Goal: Transaction & Acquisition: Purchase product/service

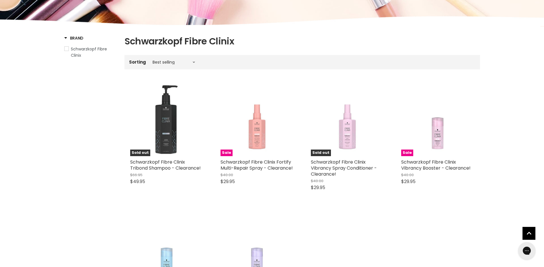
scroll to position [86, 0]
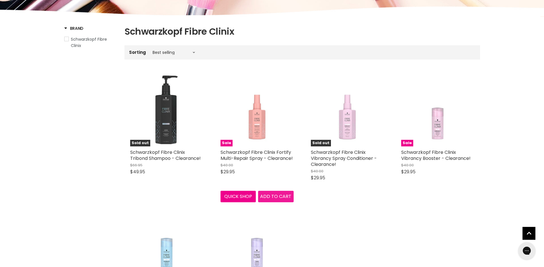
click at [279, 199] on span "Add to cart" at bounding box center [275, 196] width 31 height 7
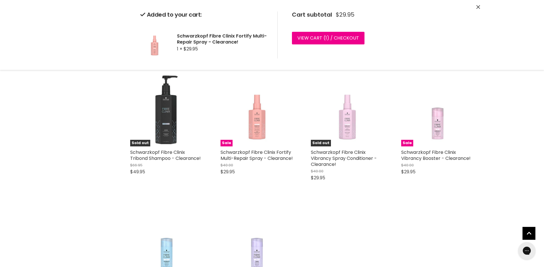
click at [273, 192] on div "Sale Schwarzkopf Fibre Clinix Fortify Multi-Repair Spray - Clearance! $40.00 $2…" at bounding box center [257, 130] width 85 height 125
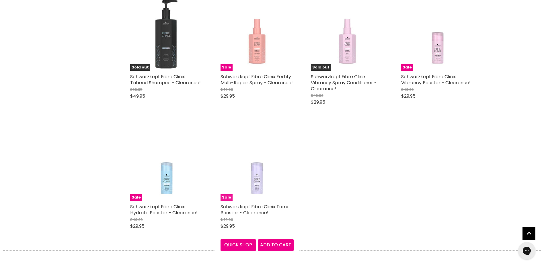
scroll to position [172, 0]
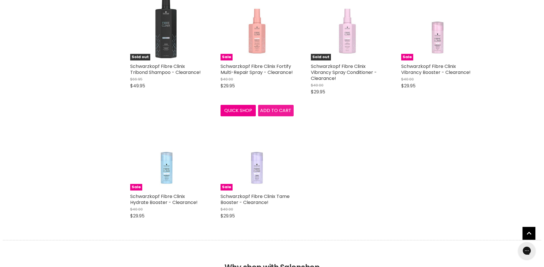
click at [280, 106] on button "Add to cart" at bounding box center [276, 110] width 36 height 11
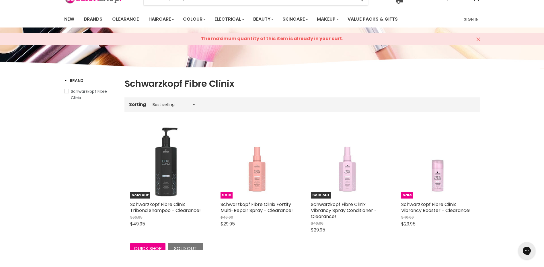
scroll to position [29, 0]
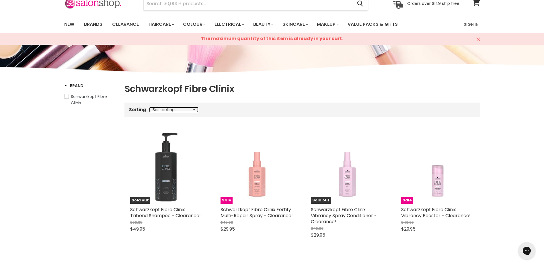
click at [176, 109] on select "Best selling Featured Price, low to high Price, high to low Alphabetically, A-Z…" at bounding box center [174, 110] width 48 height 5
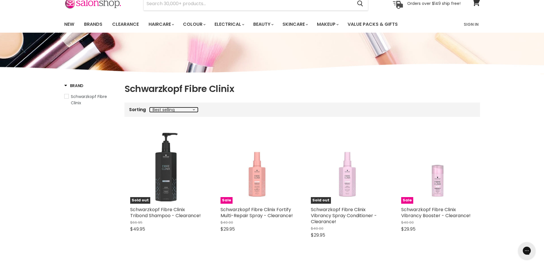
click at [176, 109] on select "Best selling Featured Price, low to high Price, high to low Alphabetically, A-Z…" at bounding box center [174, 110] width 48 height 5
click at [75, 96] on span "Schwarzkopf Fibre Clinix" at bounding box center [89, 100] width 36 height 12
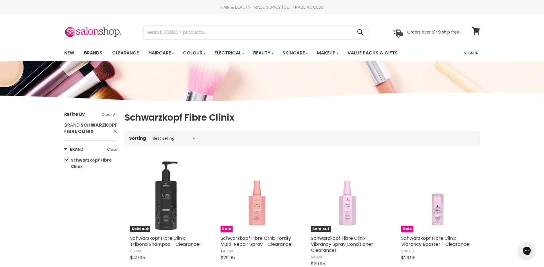
click at [228, 143] on div "Sorting Best selling Featured Price, low to high Price, high to low Alphabetica…" at bounding box center [303, 138] width 356 height 9
click at [224, 141] on div "Sorting Best selling Featured Price, low to high Price, high to low Alphabetica…" at bounding box center [303, 138] width 356 height 9
click at [247, 32] on input "Search" at bounding box center [248, 32] width 209 height 13
click at [99, 51] on link "Brands" at bounding box center [93, 53] width 27 height 12
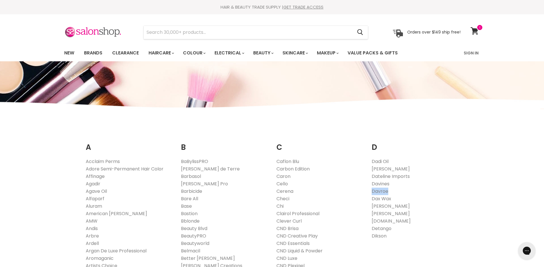
click at [268, 187] on ul "Dadi Oil Danger Jones Dateline Imports Davines Davroe Dax Wax De Lorenzo Denman…" at bounding box center [224, 266] width 87 height 216
click at [268, 182] on li "Davines" at bounding box center [224, 183] width 87 height 7
click at [194, 34] on input "Search" at bounding box center [248, 32] width 209 height 13
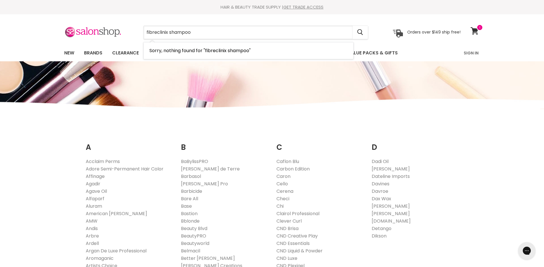
type input "fibreclinix shampoo"
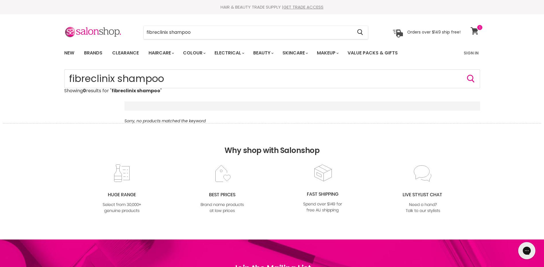
click at [476, 31] on icon at bounding box center [475, 30] width 8 height 7
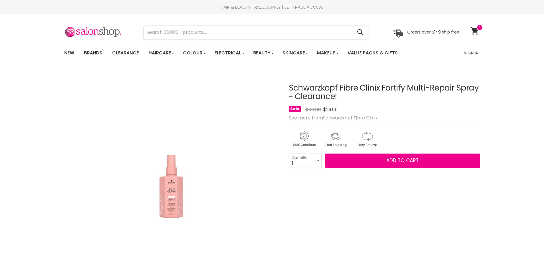
click at [358, 116] on u "Schwarzkopf Fibre Clinix" at bounding box center [350, 118] width 55 height 7
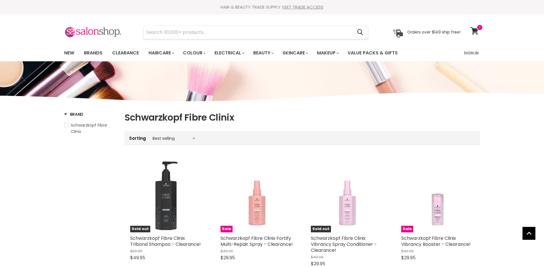
scroll to position [86, 0]
